Goal: Task Accomplishment & Management: Use online tool/utility

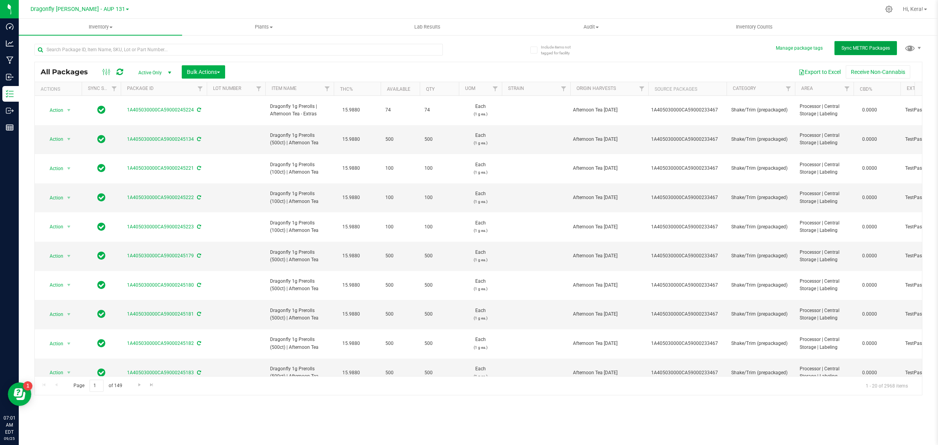
drag, startPoint x: 864, startPoint y: 50, endPoint x: 846, endPoint y: 50, distance: 18.0
click at [864, 50] on span "Sync METRC Packages" at bounding box center [865, 47] width 48 height 5
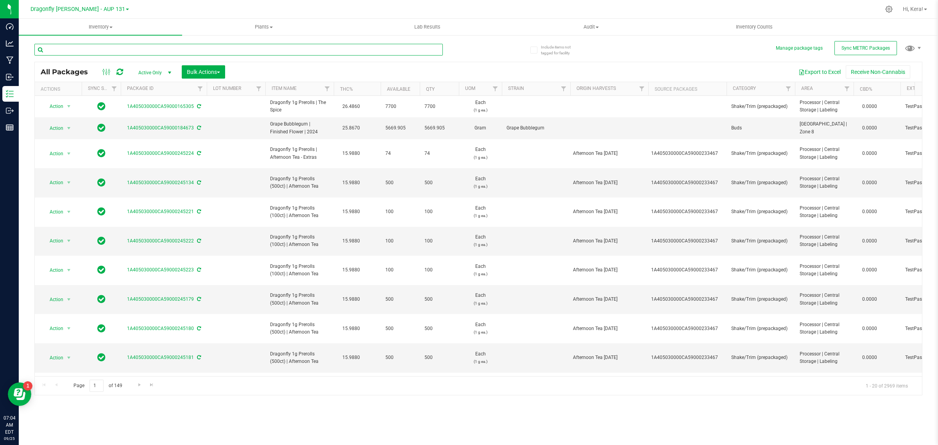
click at [185, 50] on input "text" at bounding box center [238, 50] width 408 height 12
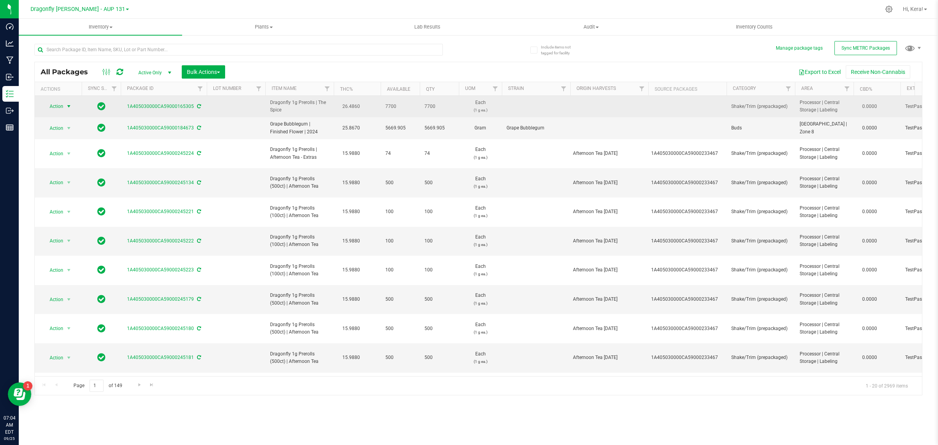
click at [57, 109] on span "Action" at bounding box center [53, 106] width 21 height 11
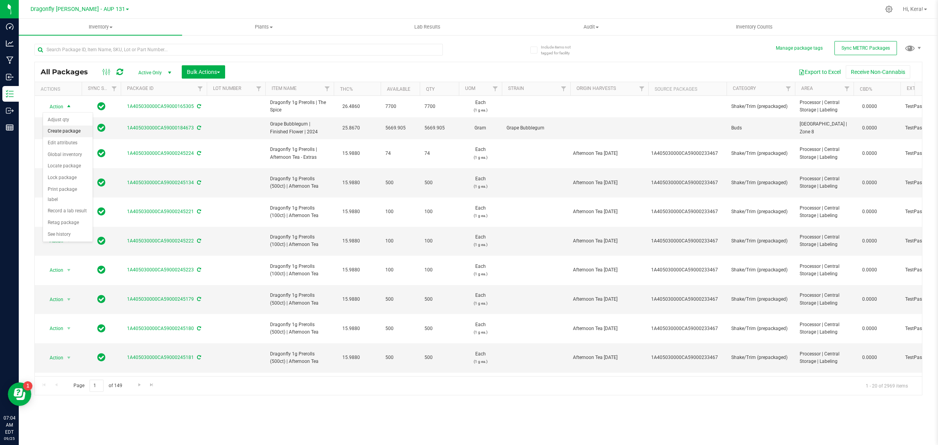
click at [55, 130] on li "Create package" at bounding box center [68, 131] width 50 height 12
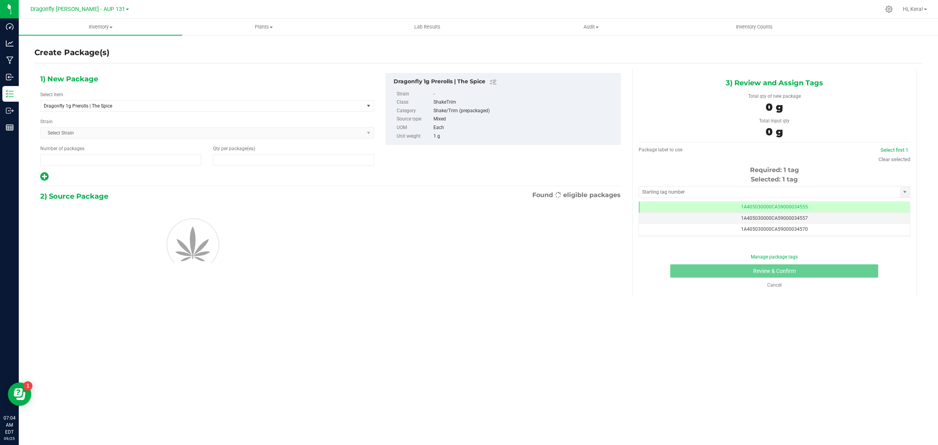
type input "1"
type input "0"
click at [75, 163] on span "1 1" at bounding box center [120, 160] width 161 height 12
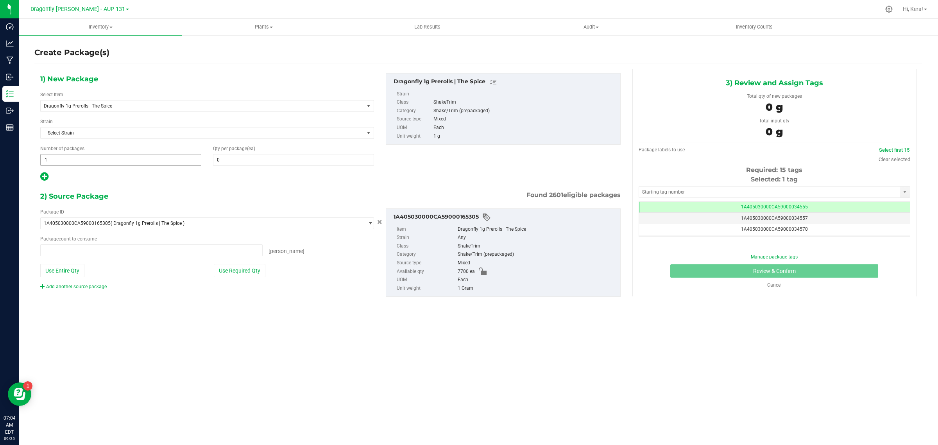
type input "15"
type input "0 ea"
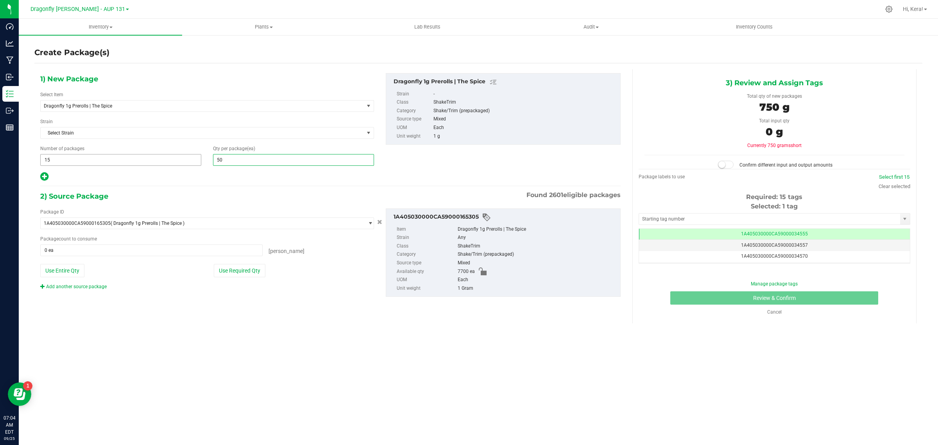
type input "500"
click at [253, 274] on button "Use Required Qty" at bounding box center [240, 270] width 52 height 13
type input "7500 ea"
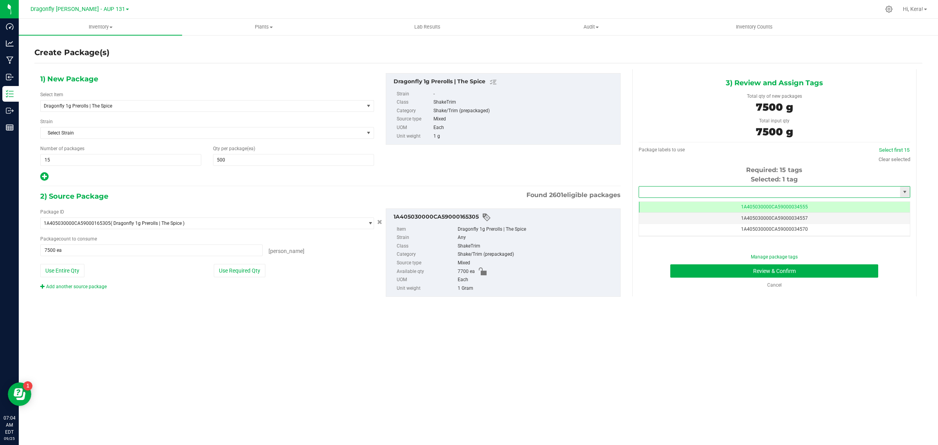
click at [741, 196] on input "text" at bounding box center [769, 191] width 261 height 11
click at [686, 205] on li "1A405030000CA59000240880" at bounding box center [774, 205] width 271 height 12
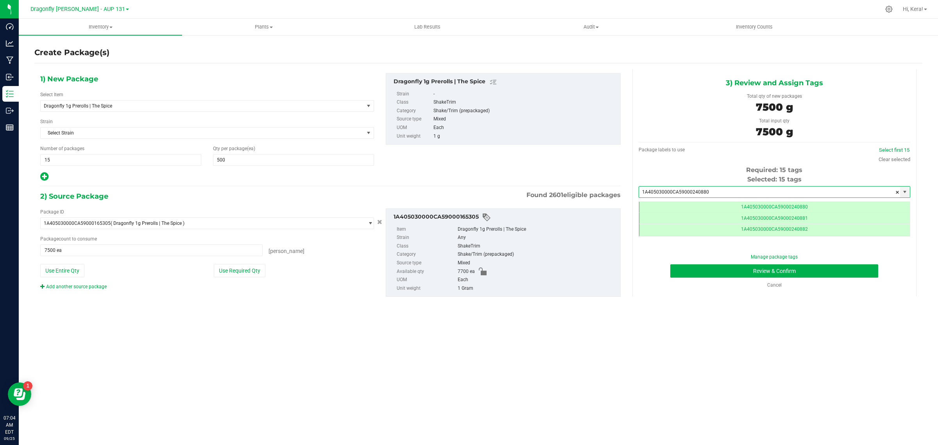
scroll to position [0, 0]
type input "1A405030000CA59000240880"
click at [743, 272] on button "Review & Confirm" at bounding box center [774, 270] width 208 height 13
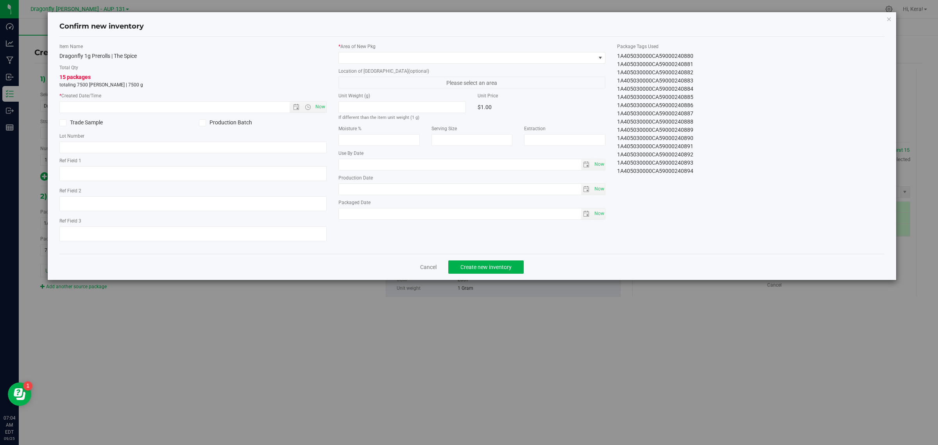
drag, startPoint x: 614, startPoint y: 53, endPoint x: 743, endPoint y: 237, distance: 225.2
click at [743, 237] on div "Item Name Dragonfly 1g Prerolls | The Spice Total Qty 15 packages totaling 7500…" at bounding box center [472, 145] width 837 height 204
copy div "1A405030000CA59000240880 1A405030000CA59000240881 1A405030000CA59000240882 1A40…"
click at [887, 18] on icon "button" at bounding box center [888, 18] width 5 height 9
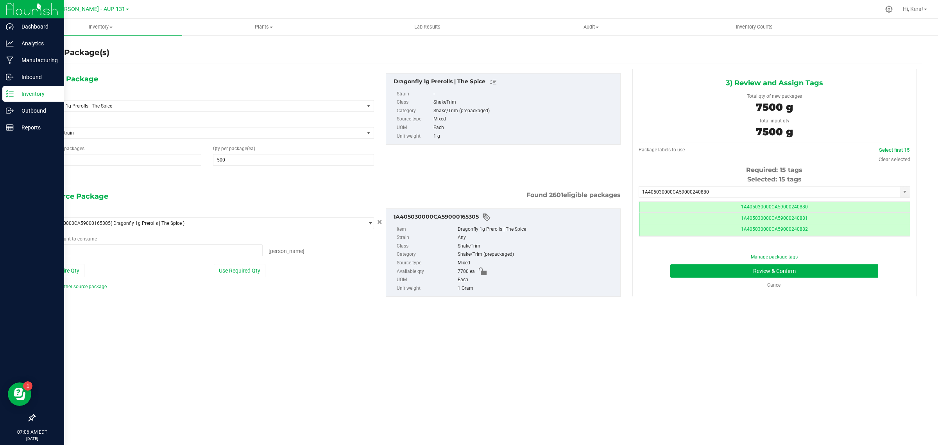
drag, startPoint x: 14, startPoint y: 93, endPoint x: 13, endPoint y: 89, distance: 4.1
click at [14, 93] on p "Inventory" at bounding box center [37, 93] width 47 height 9
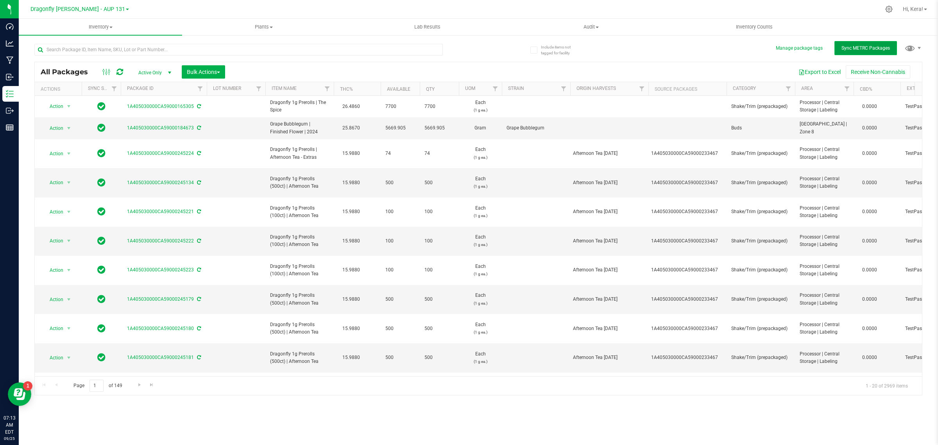
click at [875, 50] on span "Sync METRC Packages" at bounding box center [865, 47] width 48 height 5
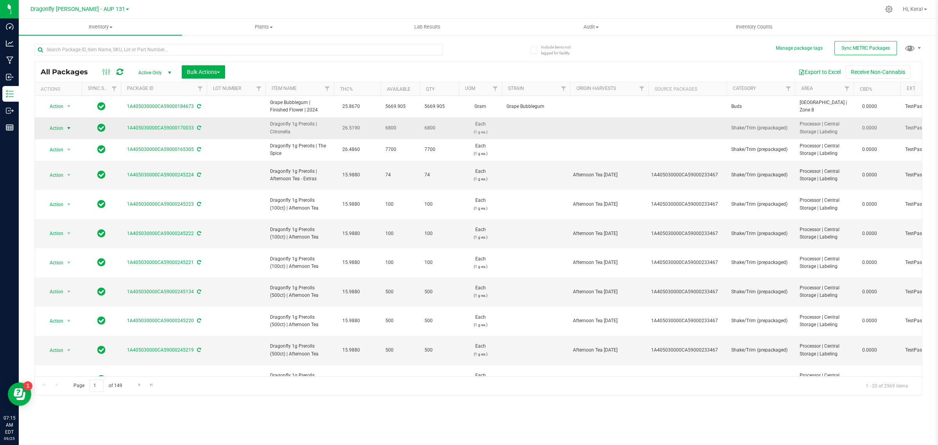
click at [54, 124] on span "Action" at bounding box center [53, 128] width 21 height 11
click at [71, 155] on li "Create package" at bounding box center [68, 153] width 50 height 12
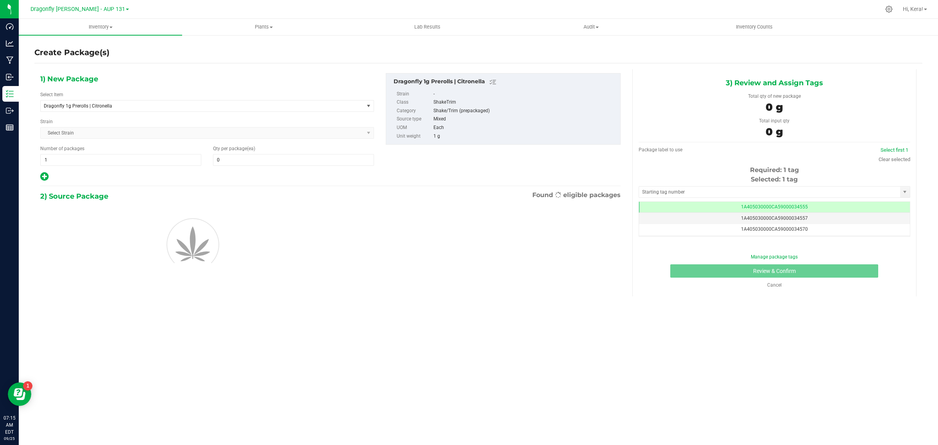
type input "0"
click at [98, 163] on span "1 1" at bounding box center [120, 160] width 161 height 12
type input "13"
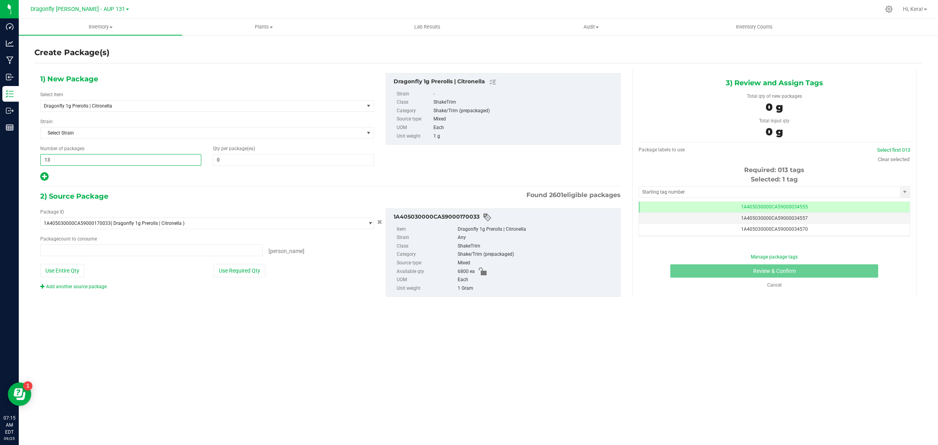
type input "0 ea"
type input "13"
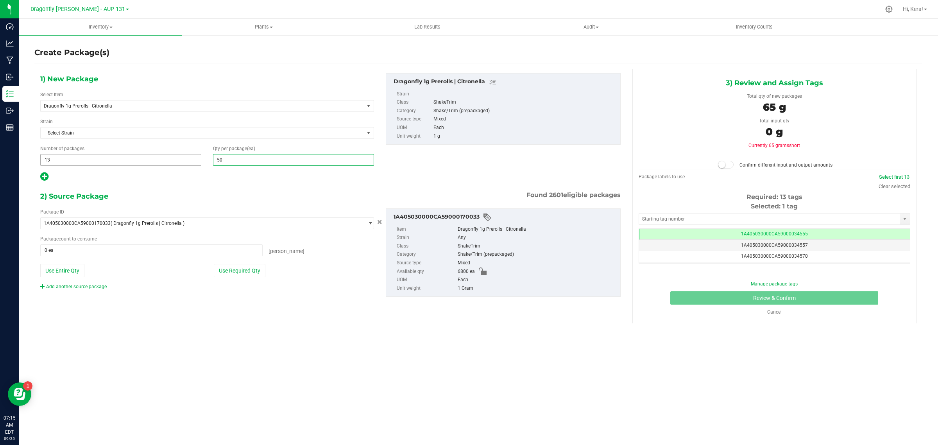
type input "500"
click at [245, 268] on button "Use Required Qty" at bounding box center [240, 270] width 52 height 13
type input "6500 ea"
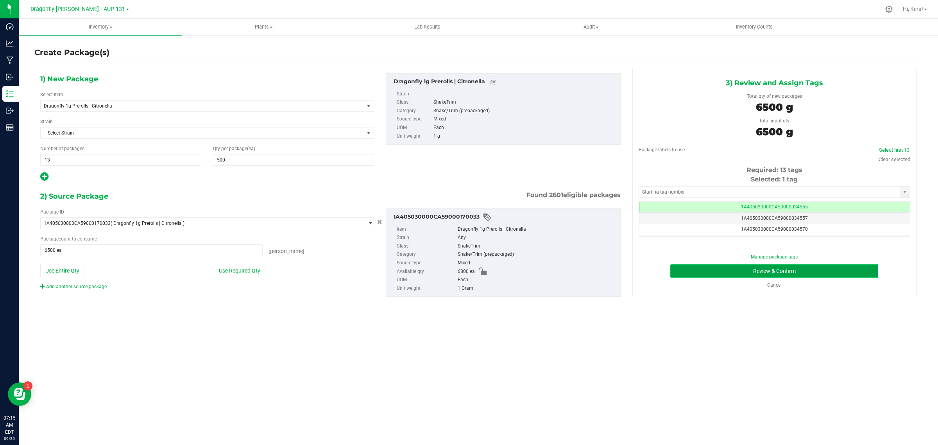
click at [748, 271] on button "Review & Confirm" at bounding box center [774, 270] width 208 height 13
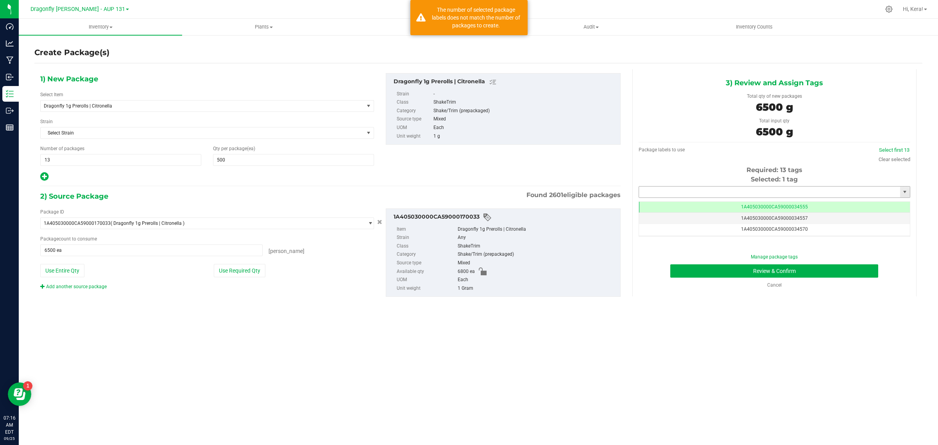
click at [706, 188] on input "text" at bounding box center [769, 191] width 261 height 11
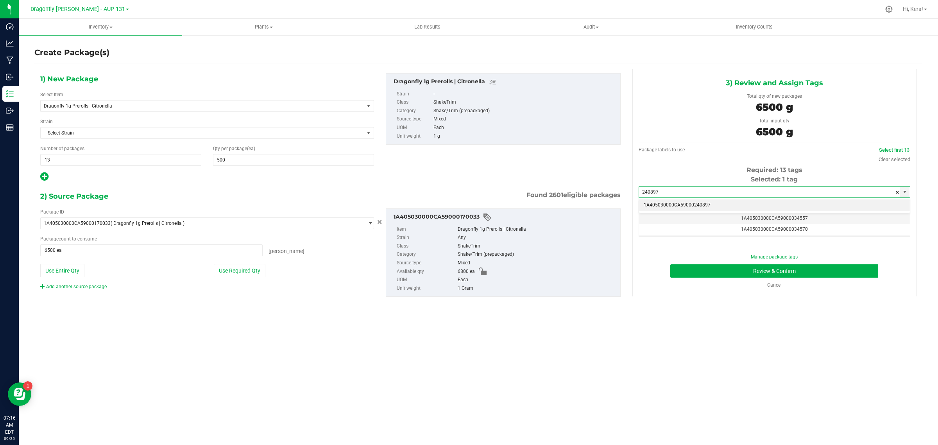
click at [701, 200] on li "1A405030000CA59000240897" at bounding box center [774, 205] width 271 height 12
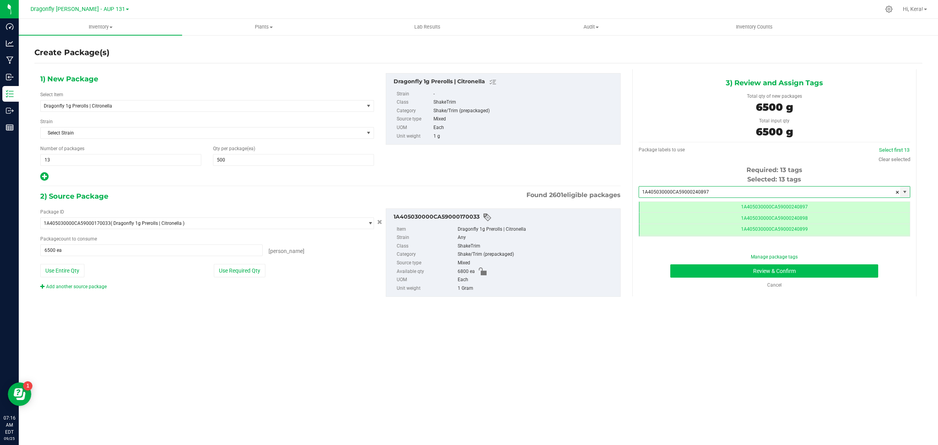
type input "1A405030000CA59000240897"
click at [696, 270] on button "Review & Confirm" at bounding box center [774, 270] width 208 height 13
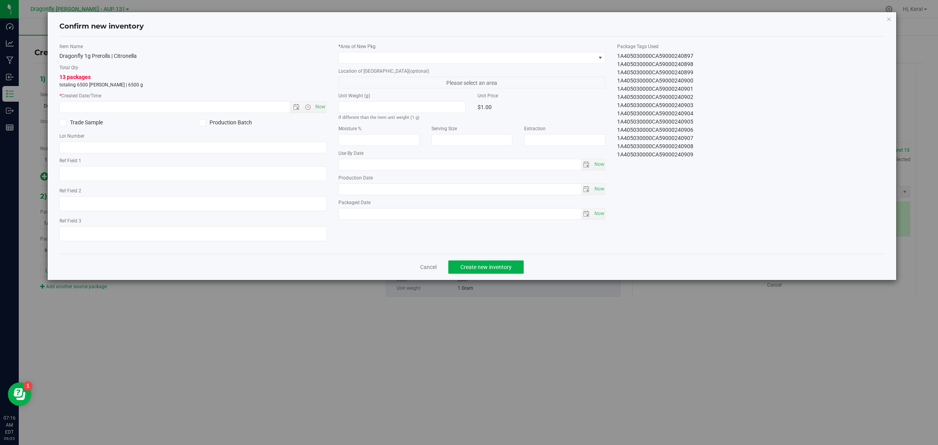
drag, startPoint x: 615, startPoint y: 55, endPoint x: 776, endPoint y: 223, distance: 232.6
click at [776, 223] on div "Item Name Dragonfly 1g Prerolls | Citronella Total Qty 13 packages totaling 650…" at bounding box center [472, 145] width 837 height 204
copy div "1A405030000CA59000240897 1A405030000CA59000240898 1A405030000CA59000240899 1A40…"
